Goal: Information Seeking & Learning: Learn about a topic

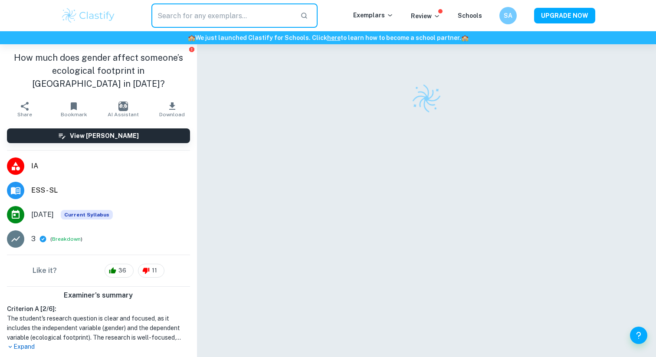
click at [206, 13] on input "text" at bounding box center [222, 15] width 142 height 24
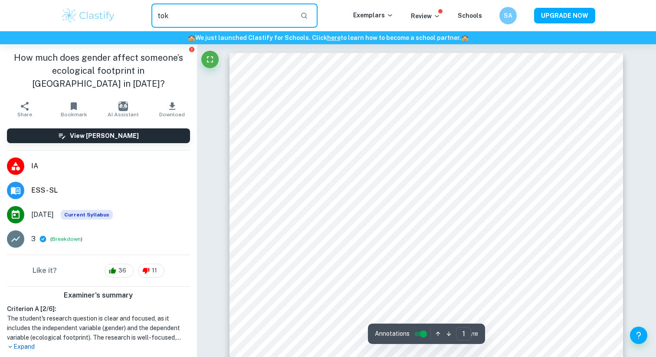
type input "tok"
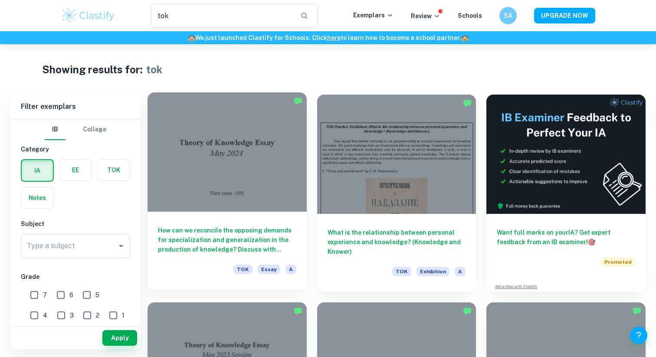
click at [186, 205] on div at bounding box center [226, 151] width 159 height 119
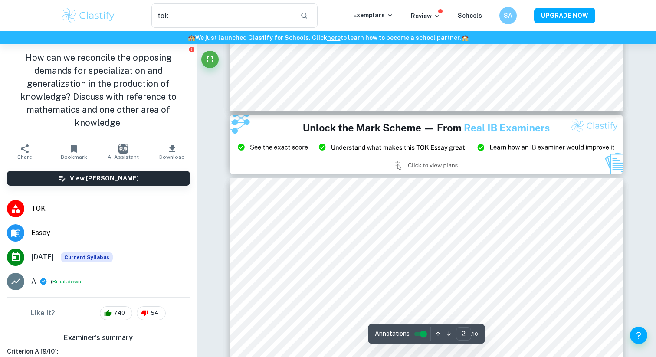
type input "3"
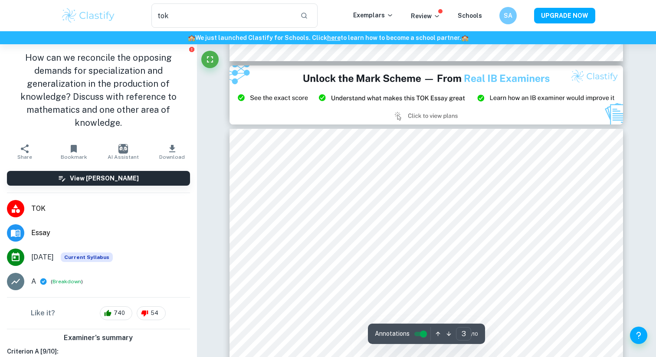
scroll to position [1171, 0]
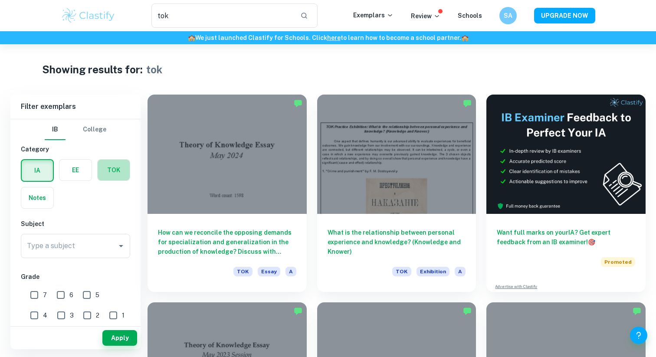
click at [109, 174] on label "button" at bounding box center [114, 170] width 32 height 21
click at [0, 0] on input "radio" at bounding box center [0, 0] width 0 height 0
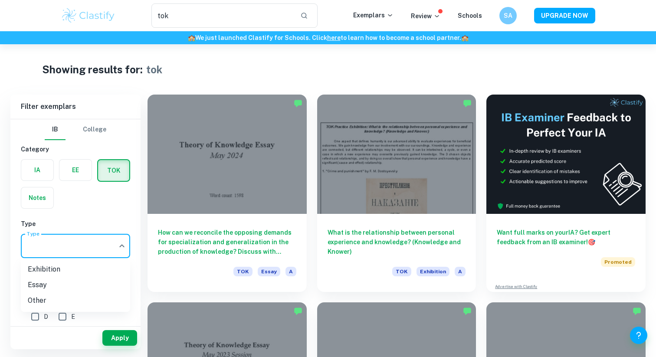
click at [74, 253] on body "We value your privacy We use cookies to enhance your browsing experience, serve…" at bounding box center [328, 222] width 656 height 357
click at [72, 268] on li "Exhibition" at bounding box center [75, 270] width 109 height 16
type input "Exhibition"
click at [126, 340] on button "Apply" at bounding box center [119, 338] width 35 height 16
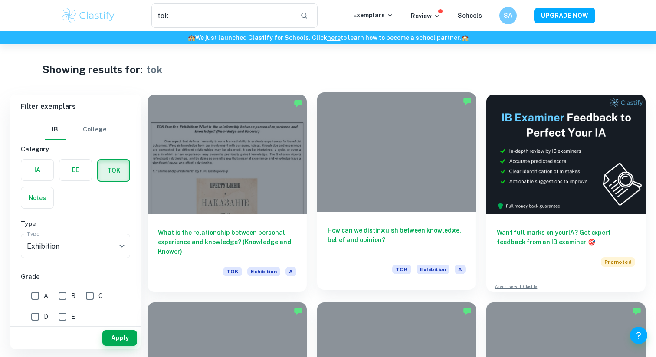
click at [385, 234] on h6 "How can we distinguish between knowledge, belief and opinion?" at bounding box center [396, 240] width 138 height 29
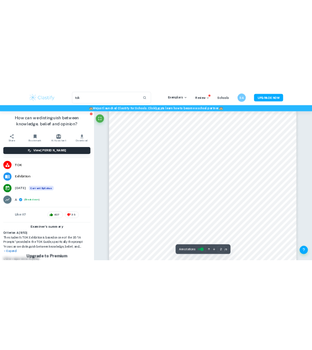
scroll to position [781, 0]
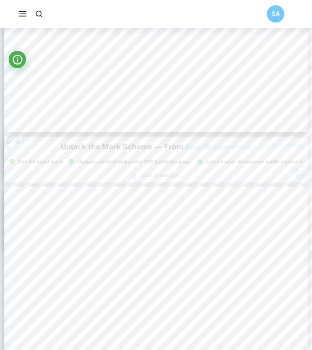
type input "2"
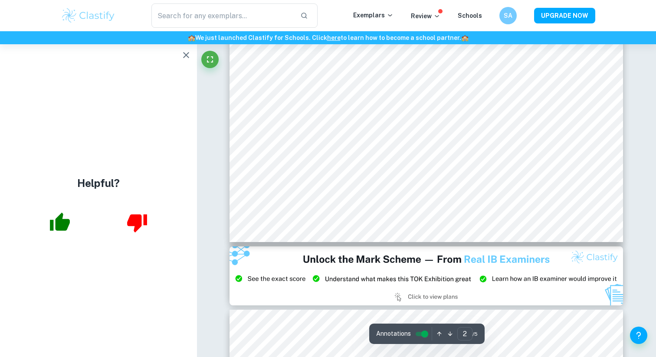
scroll to position [905, 0]
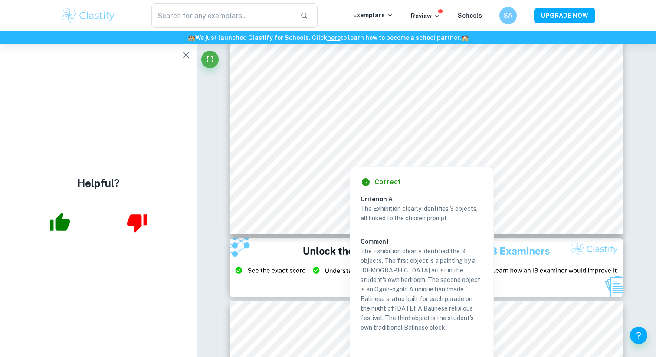
click at [341, 147] on div at bounding box center [425, 150] width 298 height 12
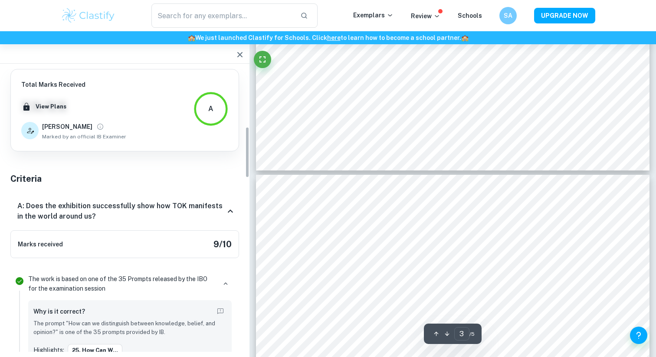
scroll to position [323, 0]
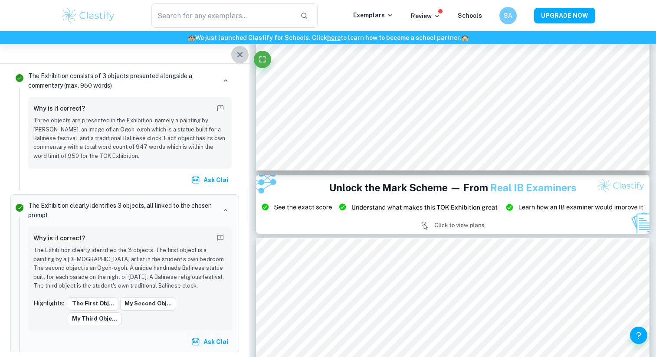
click at [241, 56] on icon "button" at bounding box center [239, 54] width 5 height 5
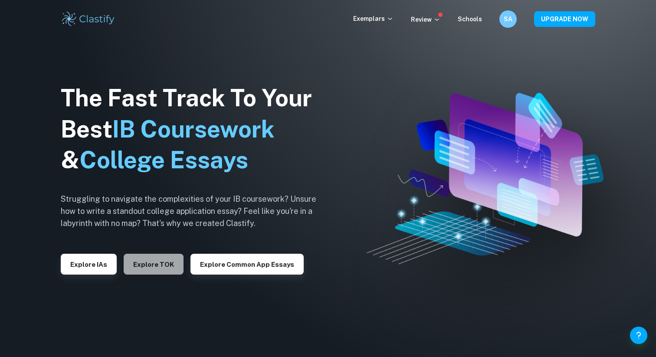
click at [146, 265] on button "Explore TOK" at bounding box center [154, 264] width 60 height 21
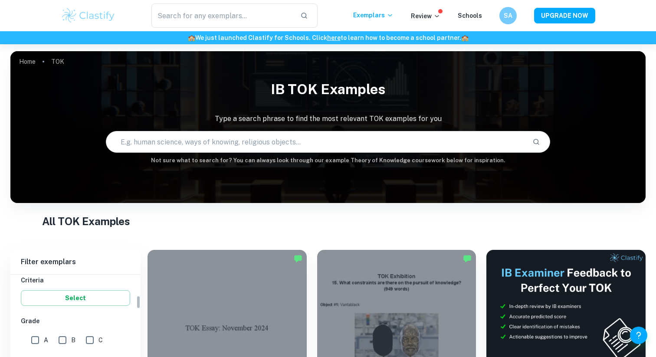
scroll to position [154, 0]
click at [108, 288] on button "Select" at bounding box center [75, 296] width 109 height 16
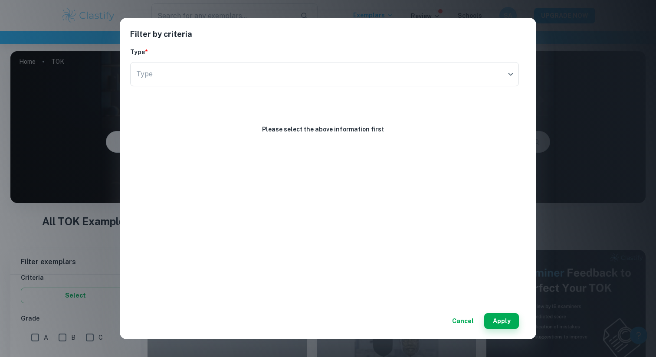
click at [462, 319] on button "Cancel" at bounding box center [463, 321] width 29 height 16
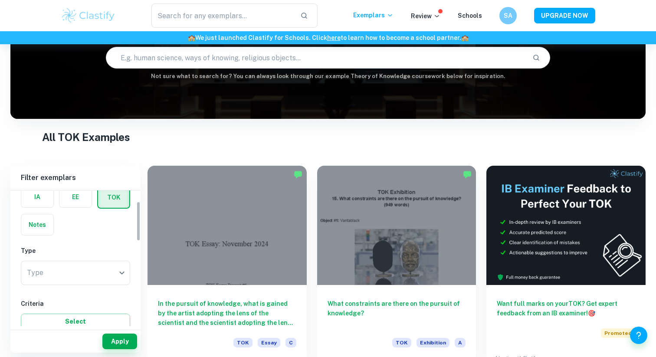
scroll to position [37, 0]
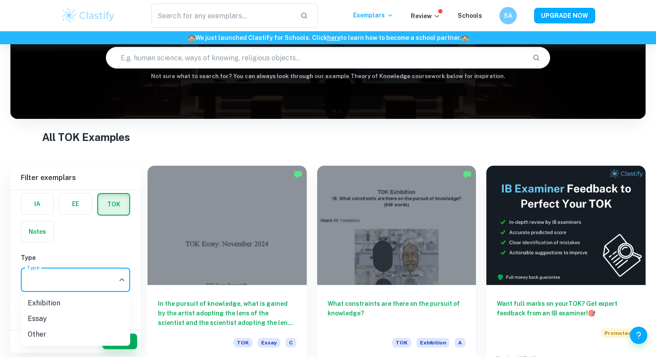
click at [77, 282] on body "We value your privacy We use cookies to enhance your browsing experience, serve…" at bounding box center [328, 138] width 656 height 357
click at [76, 302] on li "Exhibition" at bounding box center [75, 303] width 109 height 16
type input "Exhibition"
click at [116, 338] on button "Apply" at bounding box center [119, 342] width 35 height 16
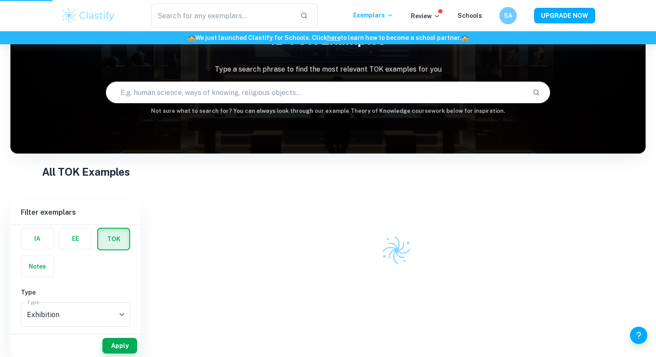
scroll to position [44, 0]
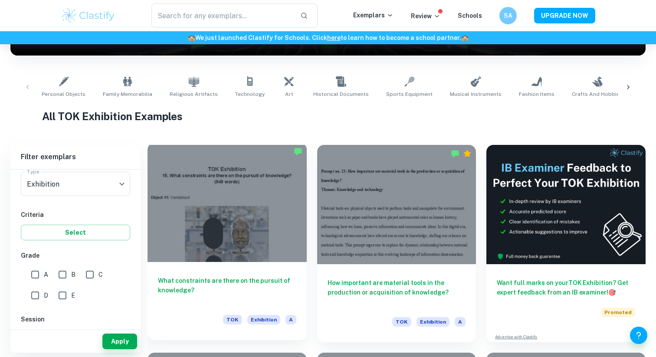
scroll to position [148, 0]
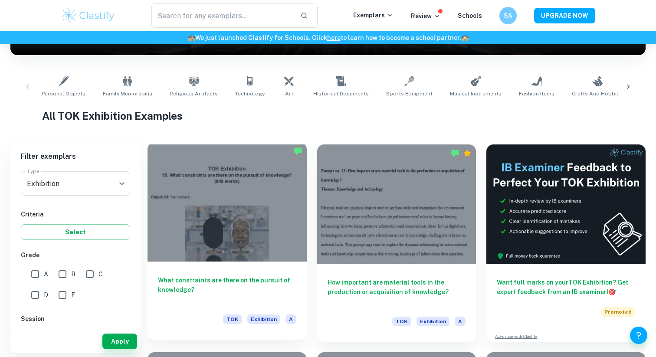
click at [190, 226] on div at bounding box center [226, 201] width 159 height 119
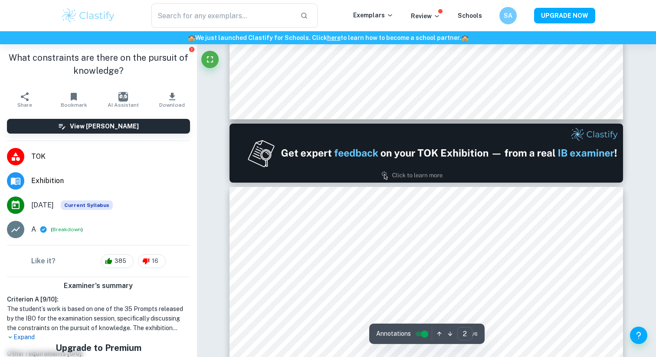
type input "1"
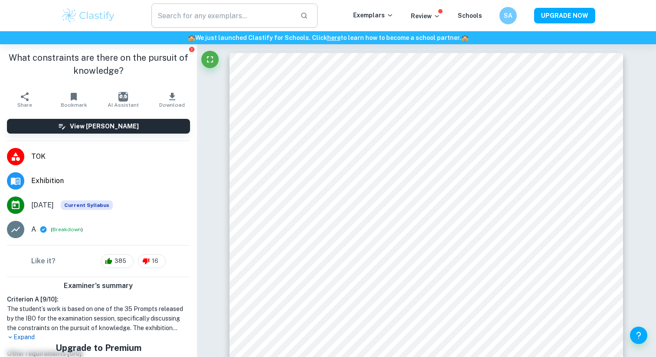
scroll to position [148, 0]
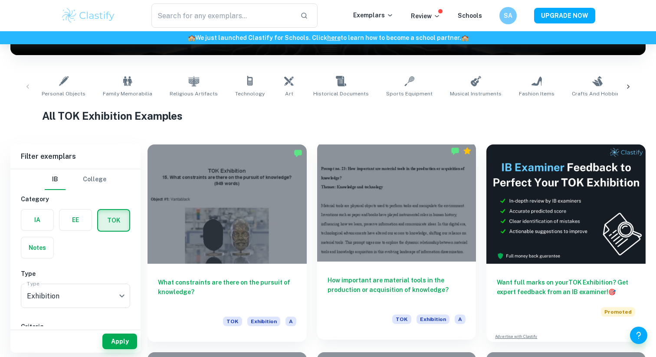
click at [339, 217] on div at bounding box center [396, 201] width 159 height 119
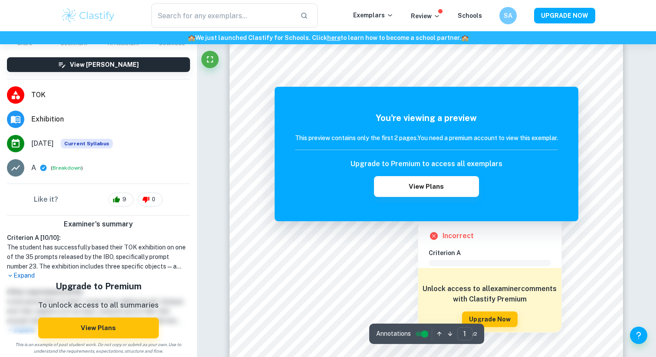
scroll to position [59, 0]
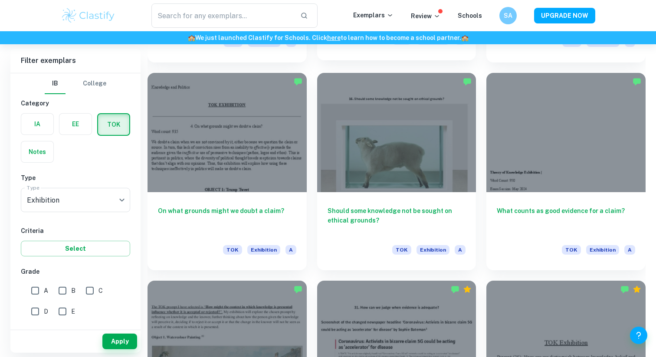
scroll to position [2092, 0]
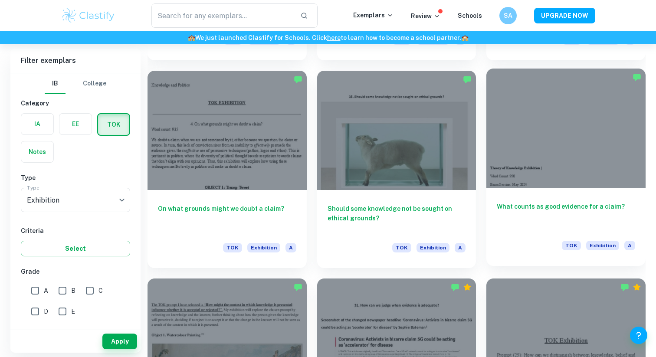
click at [547, 144] on div at bounding box center [565, 128] width 159 height 119
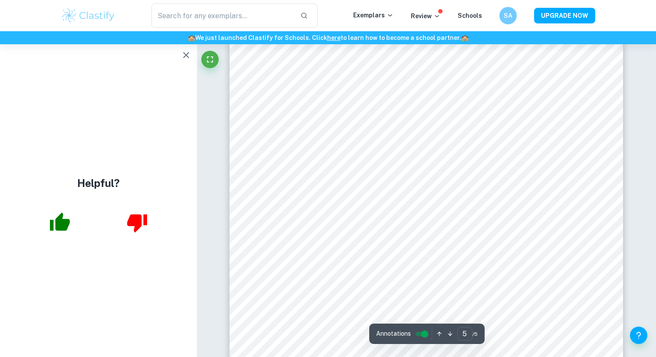
scroll to position [2198, 0]
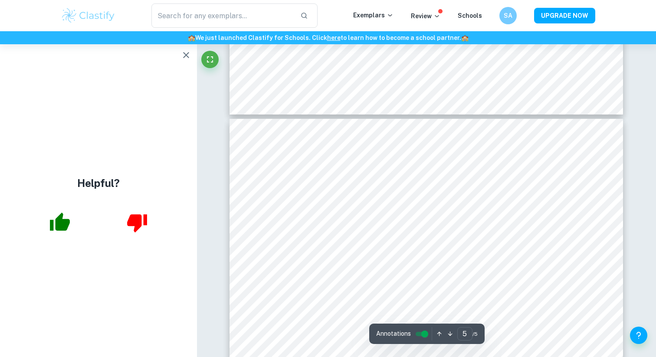
type input "4"
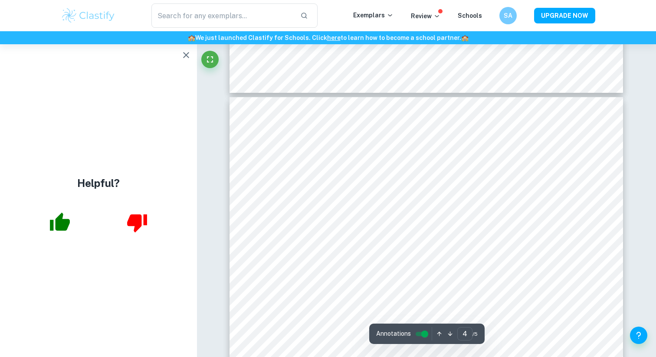
scroll to position [1621, 0]
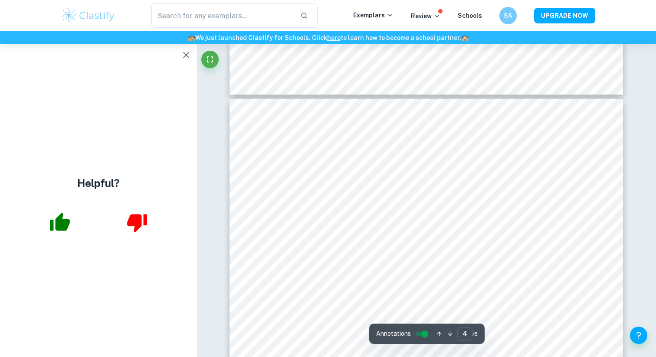
click at [186, 60] on icon "button" at bounding box center [186, 55] width 10 height 10
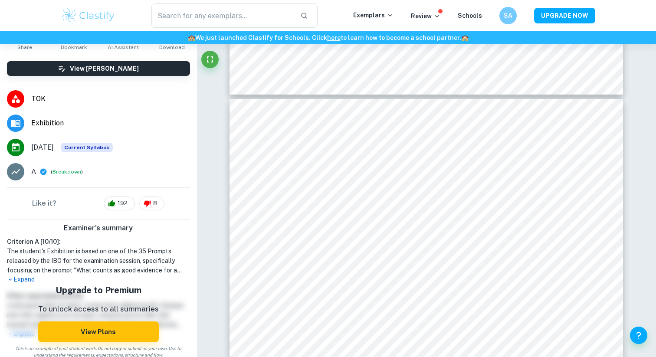
scroll to position [49, 0]
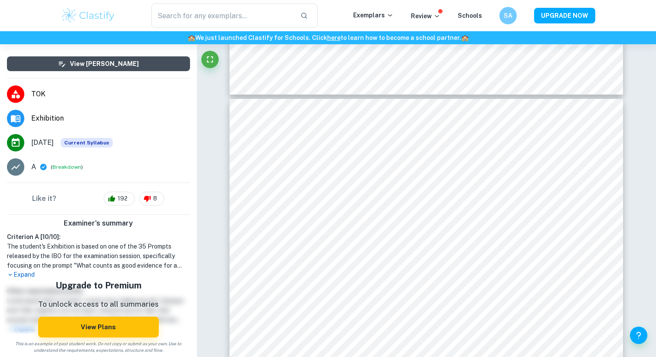
click at [88, 61] on h6 "View [PERSON_NAME]" at bounding box center [104, 64] width 69 height 10
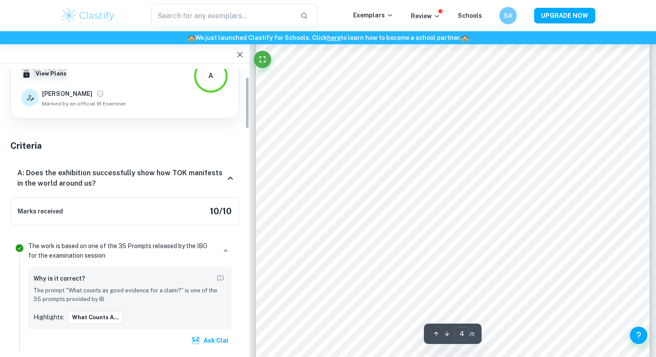
scroll to position [0, 0]
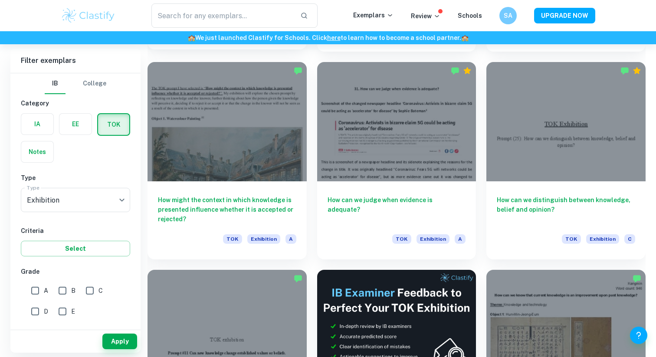
scroll to position [2304, 0]
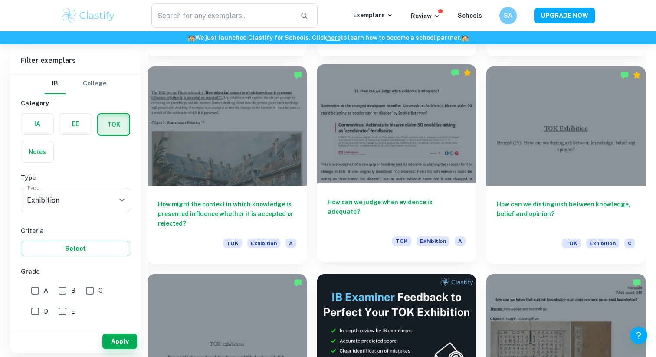
click at [420, 213] on h6 "How can we judge when evidence is adequate?" at bounding box center [396, 211] width 138 height 29
